Goal: Task Accomplishment & Management: Use online tool/utility

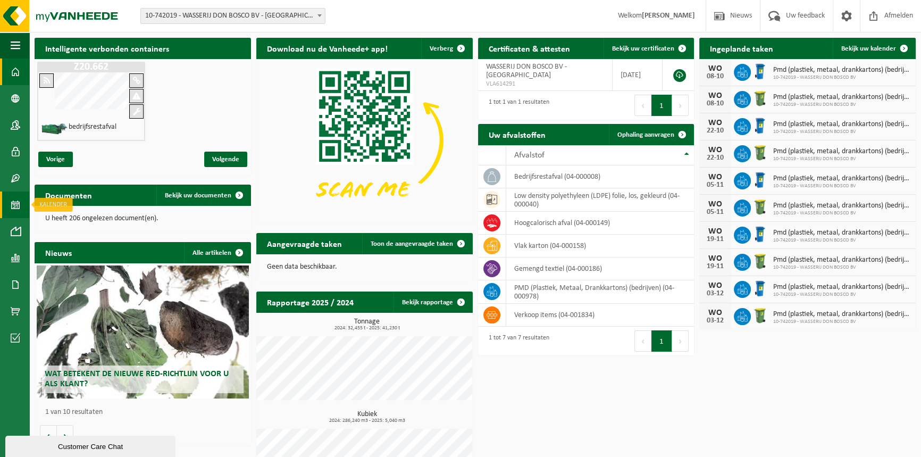
click at [9, 195] on link "Kalender" at bounding box center [14, 204] width 29 height 27
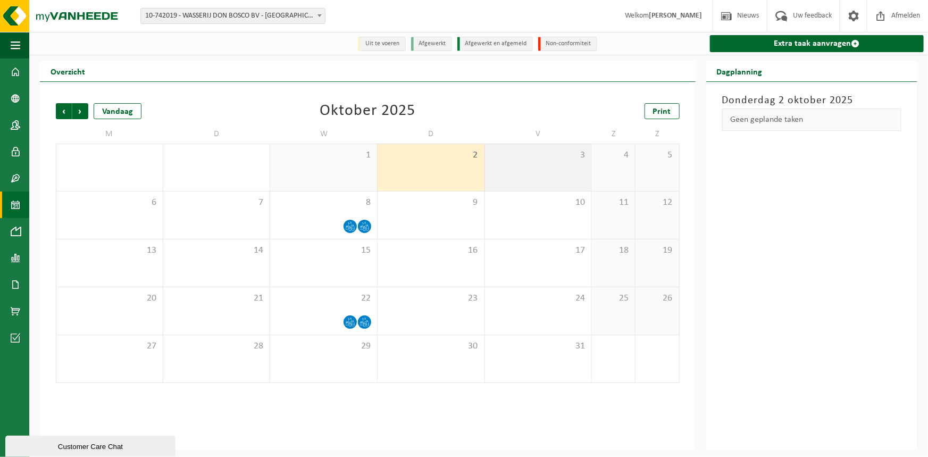
click at [559, 165] on div "3" at bounding box center [538, 167] width 107 height 47
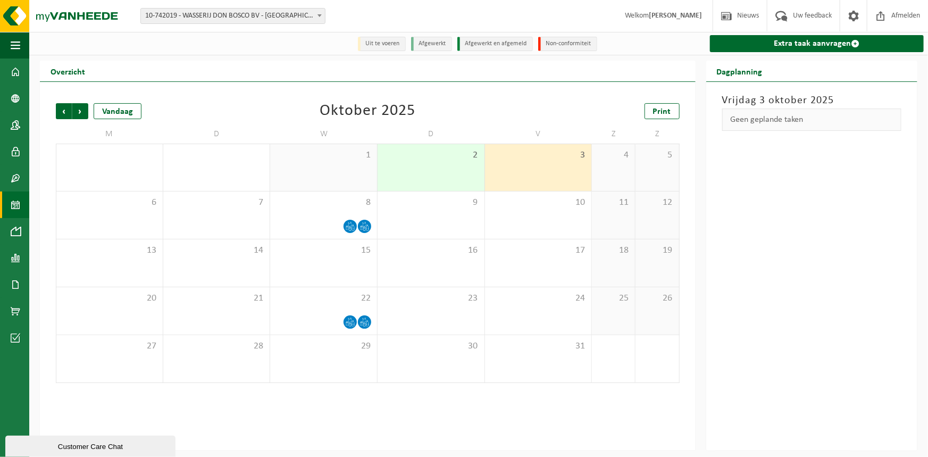
click at [803, 120] on div "Geen geplande taken" at bounding box center [812, 119] width 180 height 22
click at [810, 40] on link "Extra taak aanvragen" at bounding box center [817, 43] width 214 height 17
